Goal: Download file/media

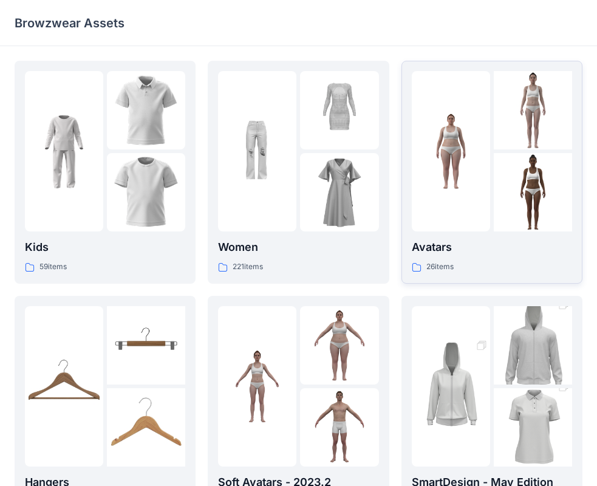
click at [483, 162] on div at bounding box center [451, 151] width 78 height 160
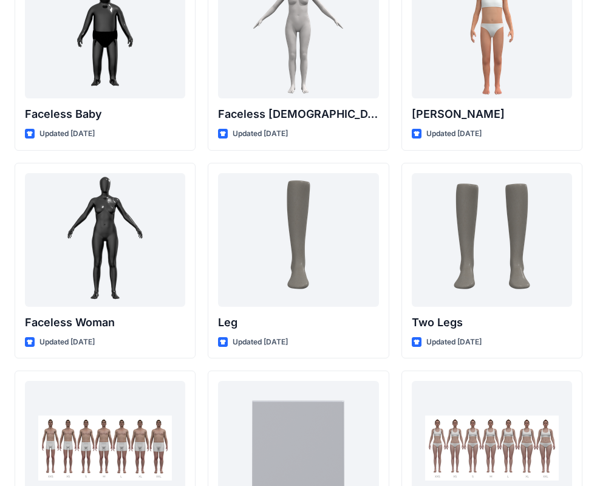
scroll to position [940, 0]
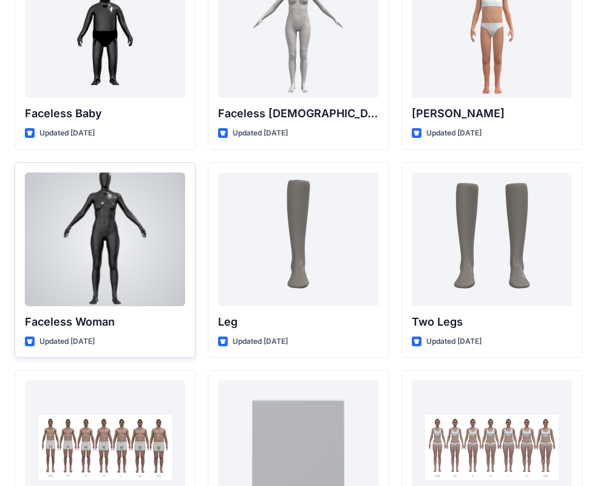
click at [110, 248] on div at bounding box center [105, 240] width 160 height 134
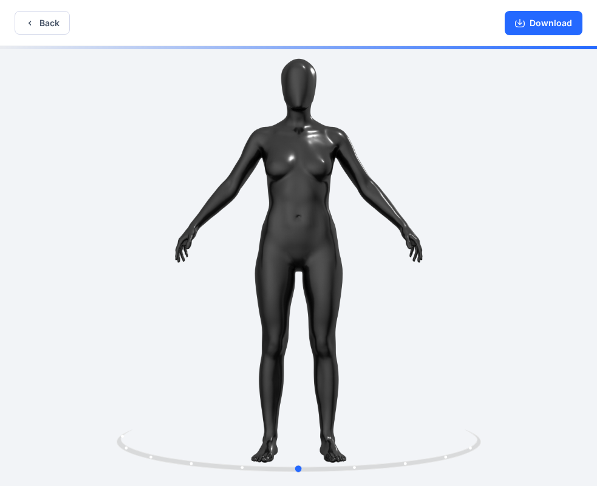
click at [521, 251] on div at bounding box center [298, 267] width 597 height 442
drag, startPoint x: 479, startPoint y: 242, endPoint x: 473, endPoint y: 226, distance: 17.7
click at [473, 226] on div at bounding box center [298, 267] width 597 height 442
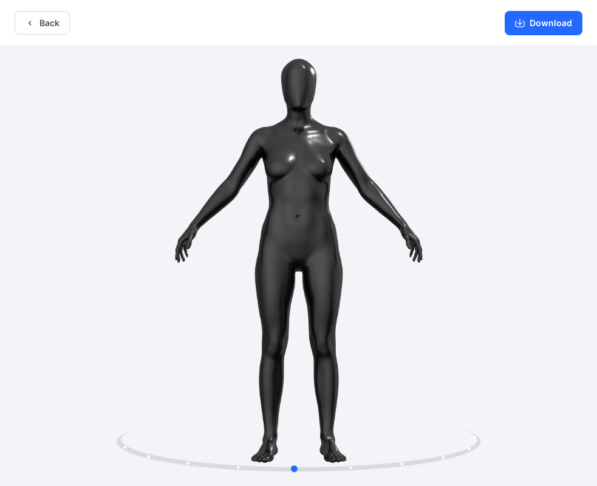
drag, startPoint x: 532, startPoint y: 236, endPoint x: 170, endPoint y: 255, distance: 363.3
click at [170, 255] on div at bounding box center [298, 267] width 597 height 442
click at [537, 21] on button "Download" at bounding box center [544, 23] width 78 height 24
